Goal: Task Accomplishment & Management: Use online tool/utility

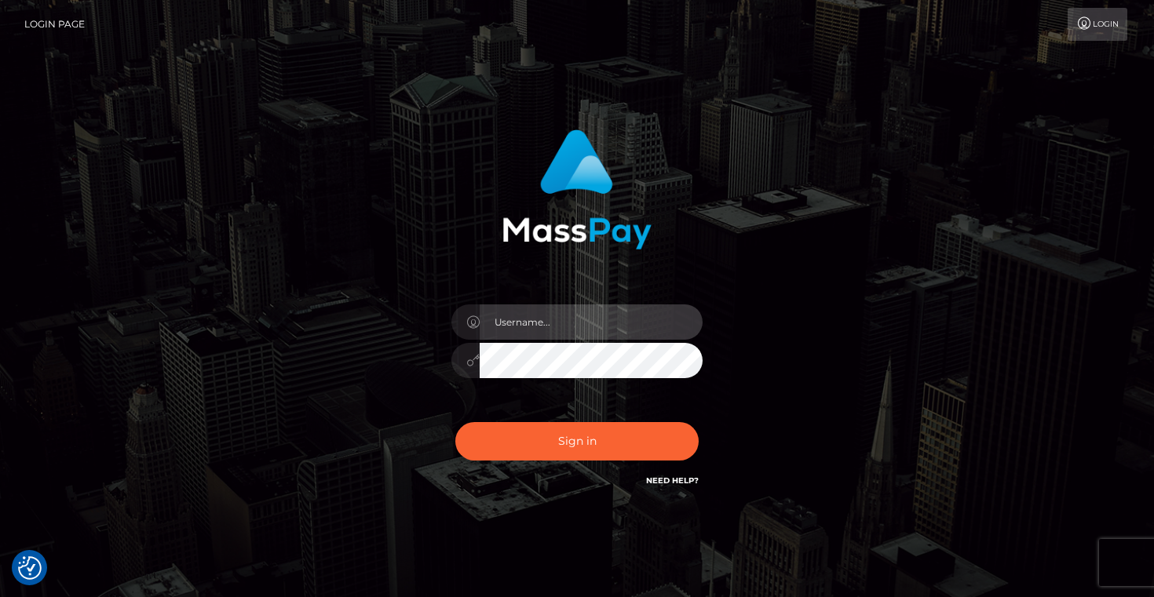
click at [581, 327] on input "text" at bounding box center [591, 322] width 223 height 35
type input "Artem Badlo"
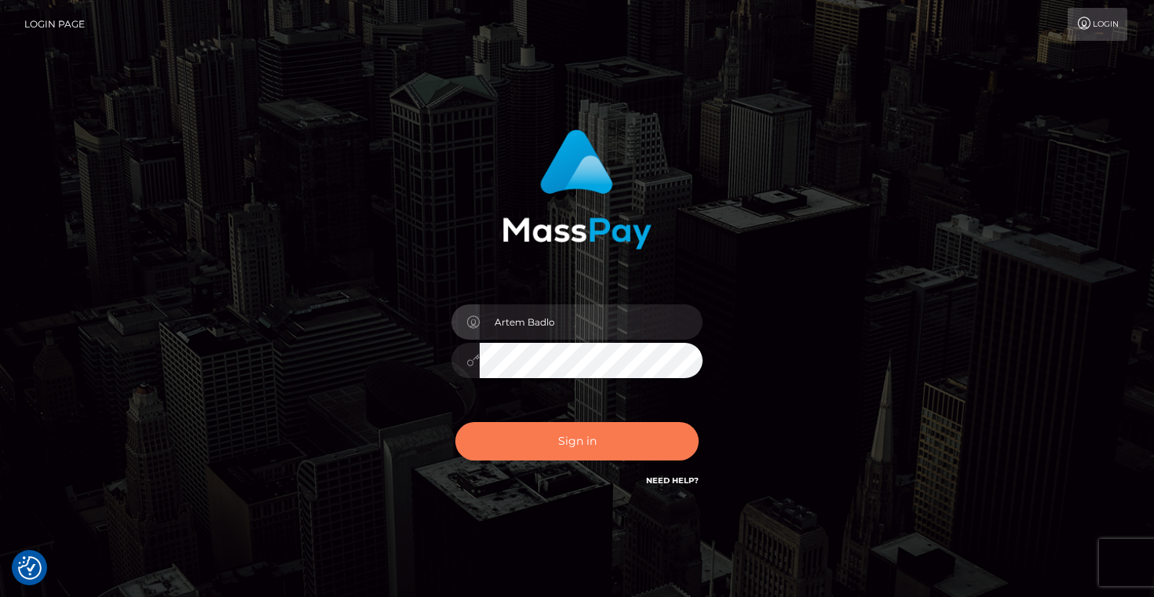
click at [600, 443] on button "Sign in" at bounding box center [576, 441] width 243 height 38
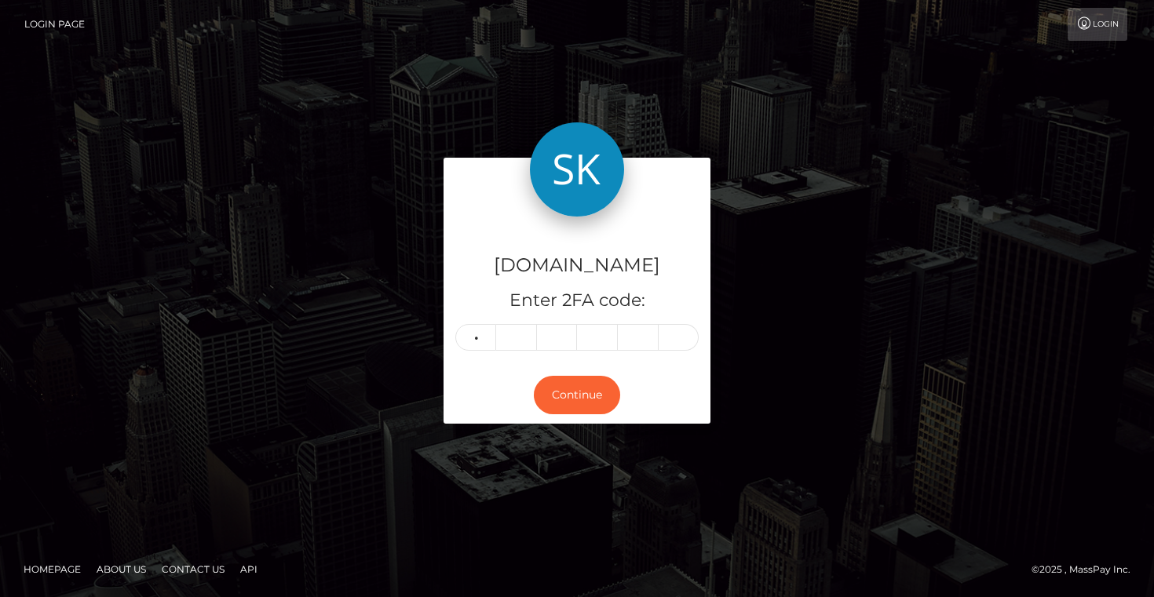
type input "0"
type input "5"
type input "2"
type input "8"
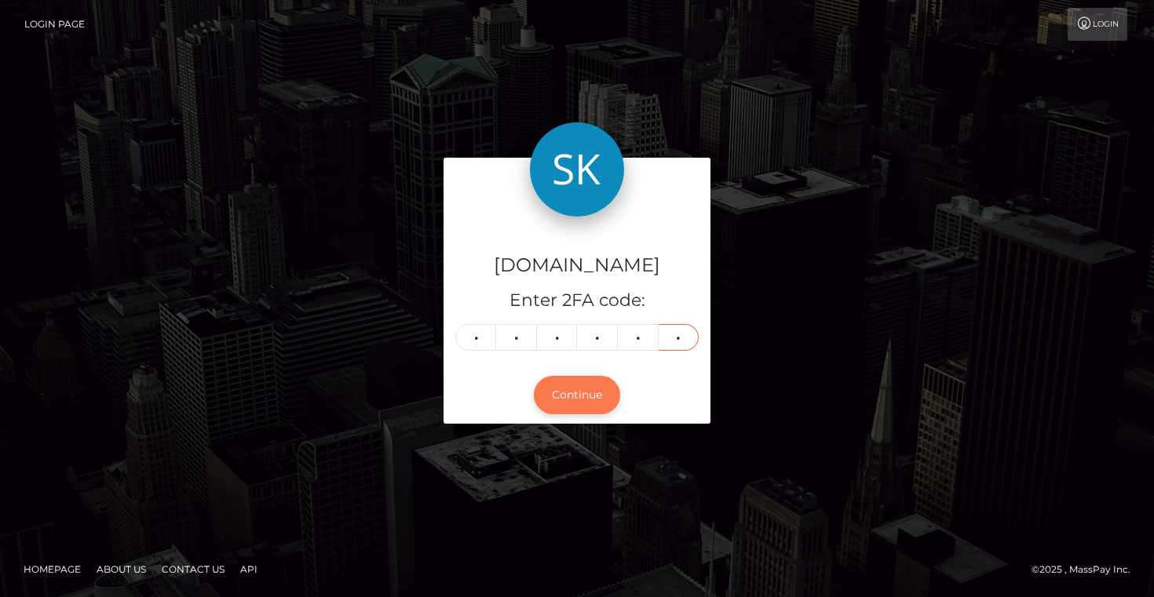
type input "3"
click at [584, 401] on button "Continue" at bounding box center [577, 395] width 86 height 38
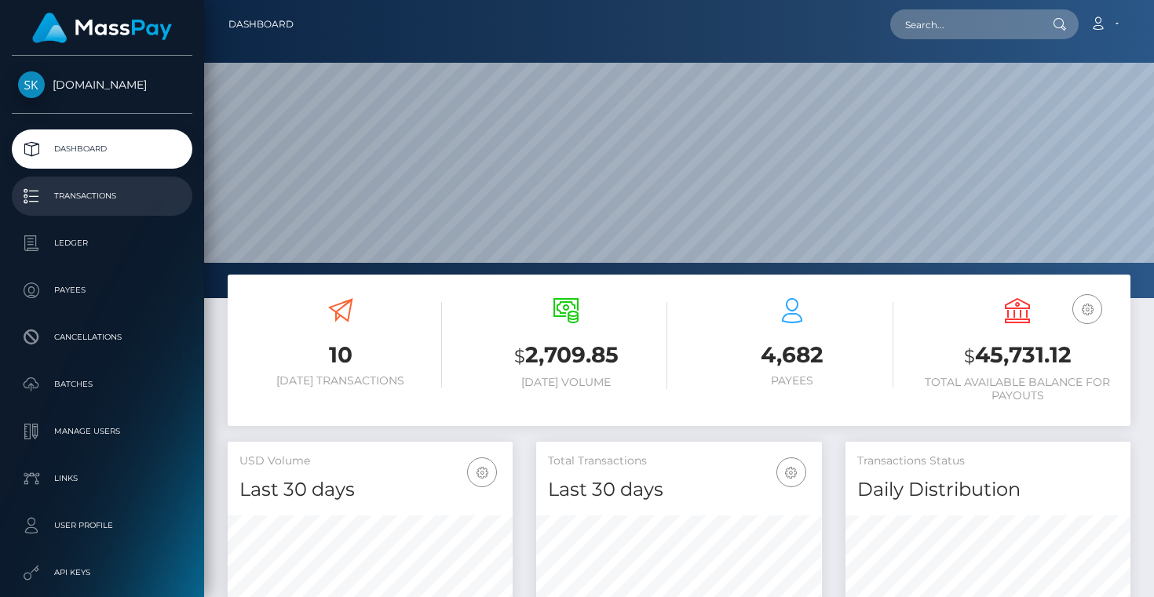
scroll to position [278, 285]
click at [105, 200] on p "Transactions" at bounding box center [102, 196] width 168 height 24
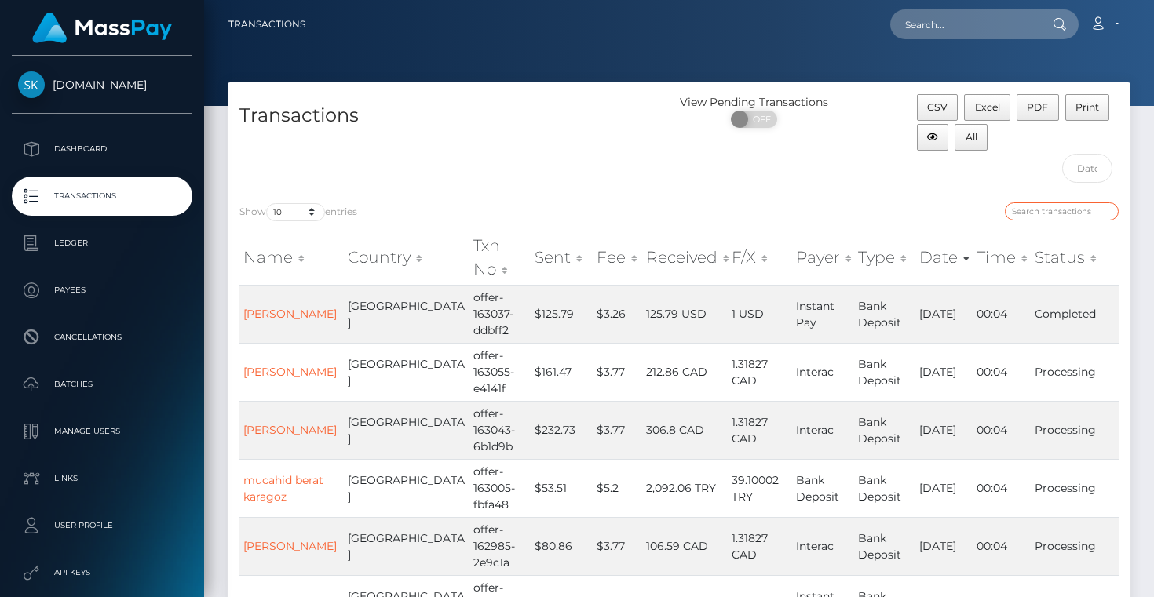
click at [1034, 210] on input "search" at bounding box center [1062, 211] width 114 height 18
paste input "balance-withdraw-12571-924f22"
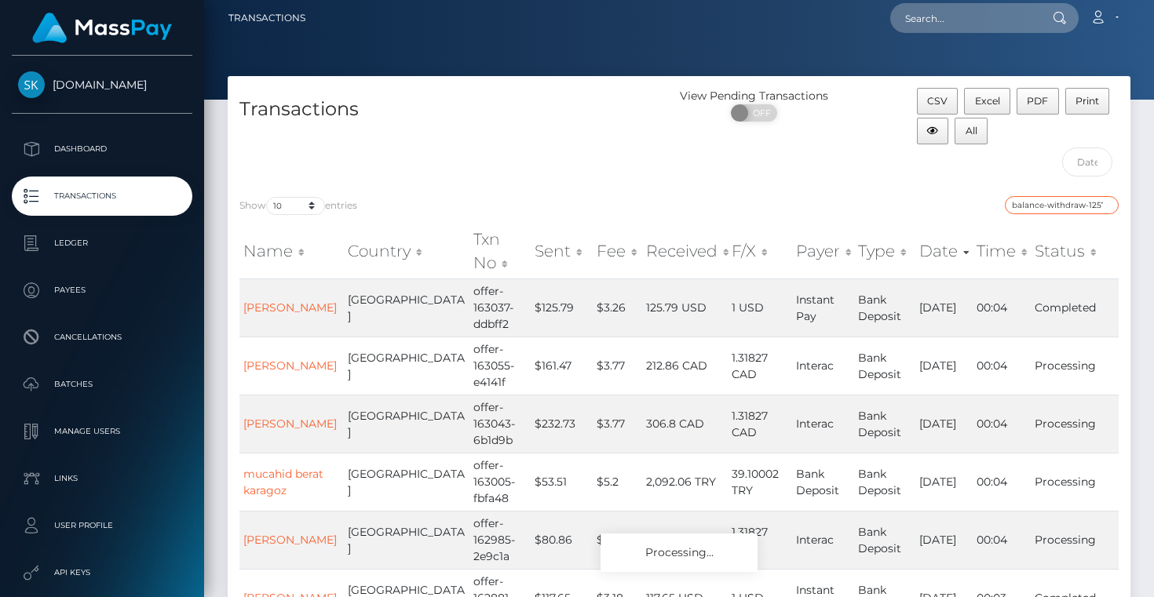
scroll to position [0, 45]
drag, startPoint x: 1077, startPoint y: 208, endPoint x: 1151, endPoint y: 210, distance: 73.8
click at [1151, 211] on div "Transactions View Pending Transactions ON OFF CSV Excel PDF Print All Show 10 2…" at bounding box center [679, 519] width 950 height 887
click at [1077, 199] on input "balance-withdraw-12571-924f22" at bounding box center [1062, 205] width 114 height 18
click at [1076, 206] on input "balance-withdraw-12571-924f22" at bounding box center [1062, 205] width 114 height 18
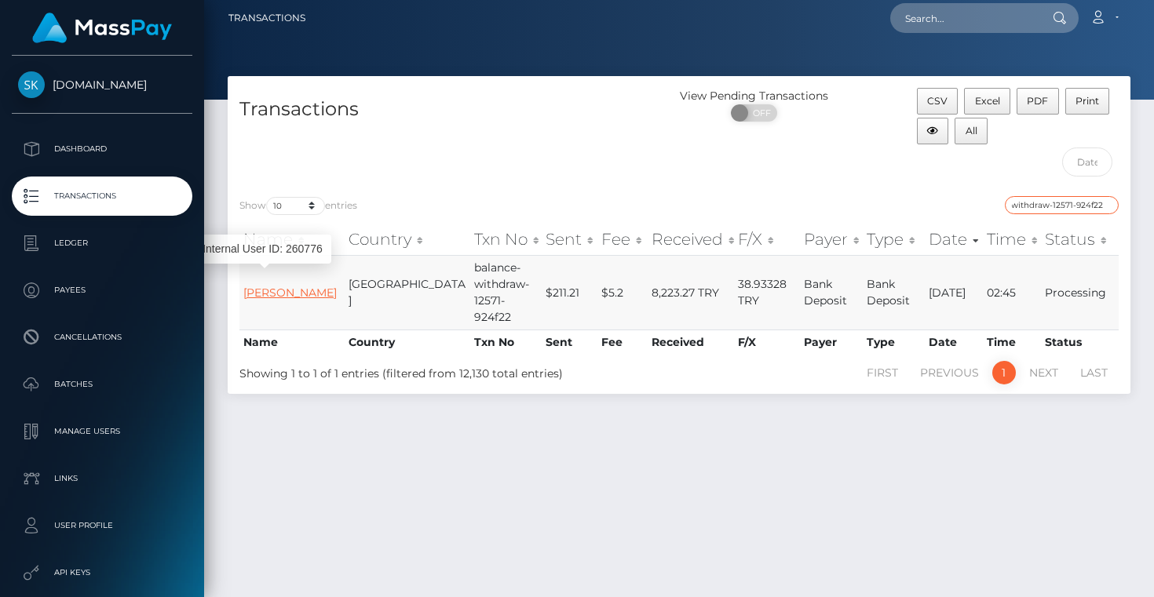
type input "balance-withdraw-12571-924f22"
click at [270, 286] on link "ibrahim kilic" at bounding box center [289, 293] width 93 height 14
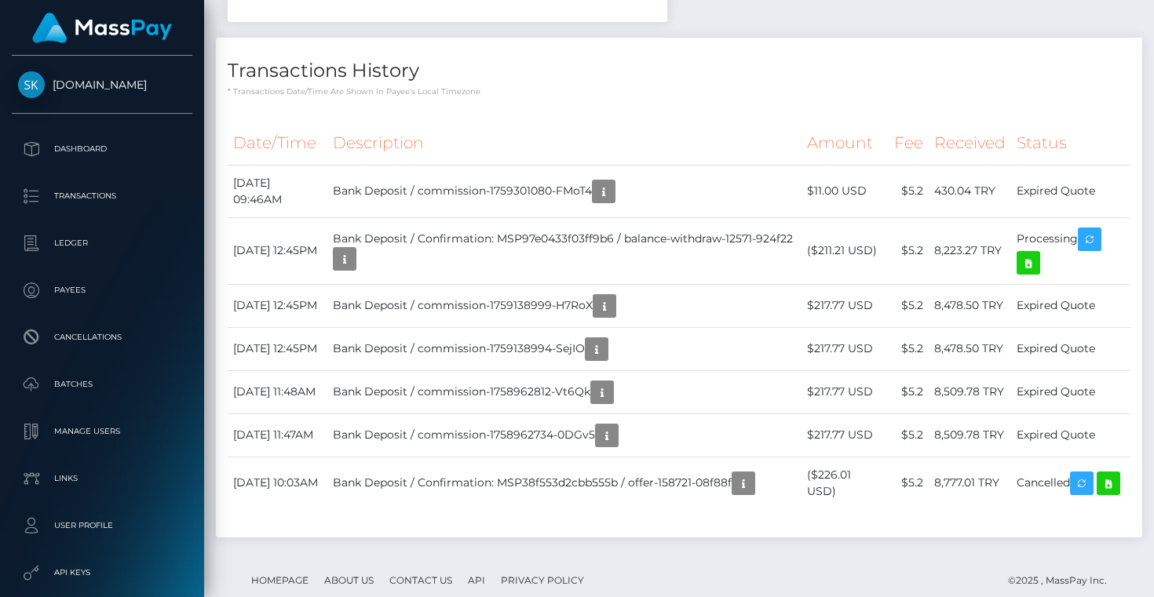
scroll to position [684, 0]
